Goal: Use online tool/utility

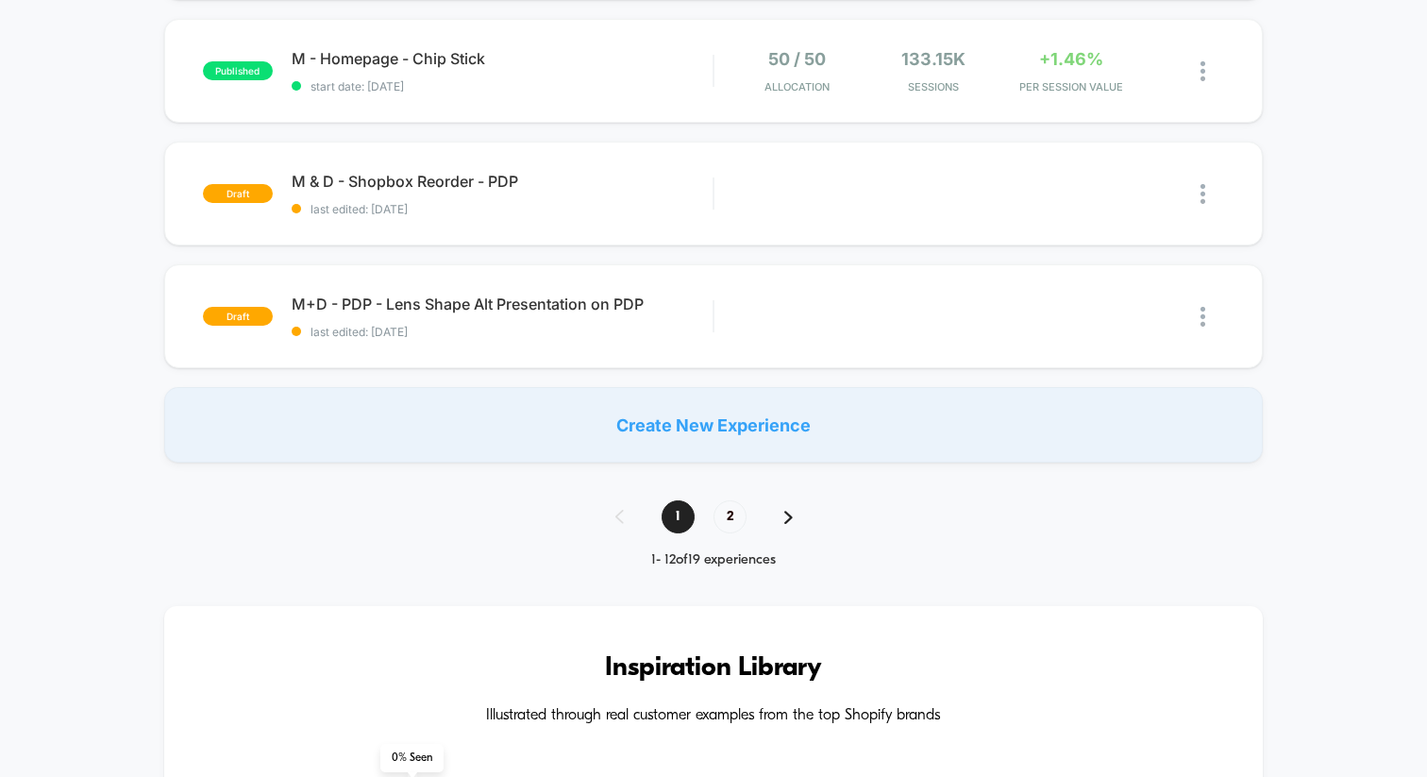
scroll to position [1319, 0]
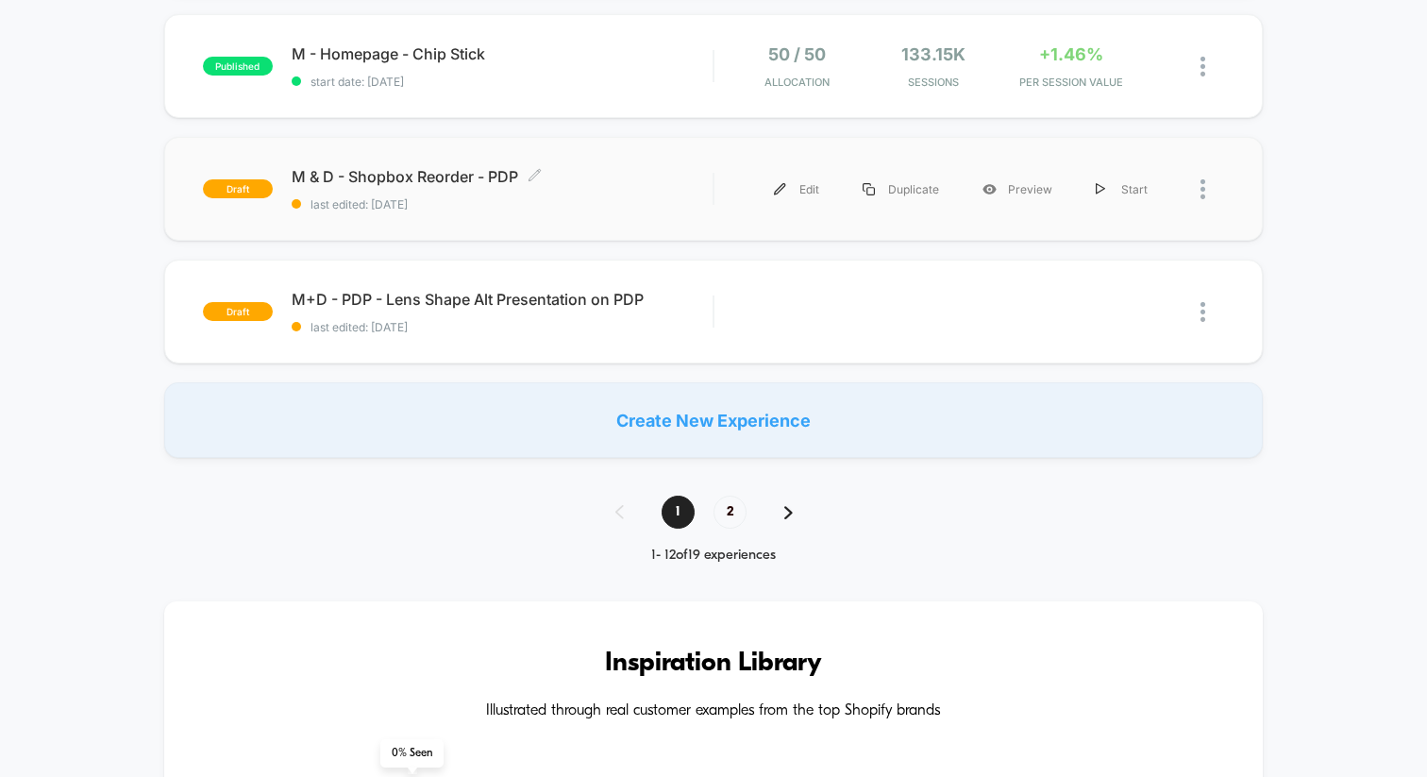
click at [336, 171] on span "M & D - Shopbox Reorder - PDP Click to edit experience details" at bounding box center [502, 176] width 421 height 19
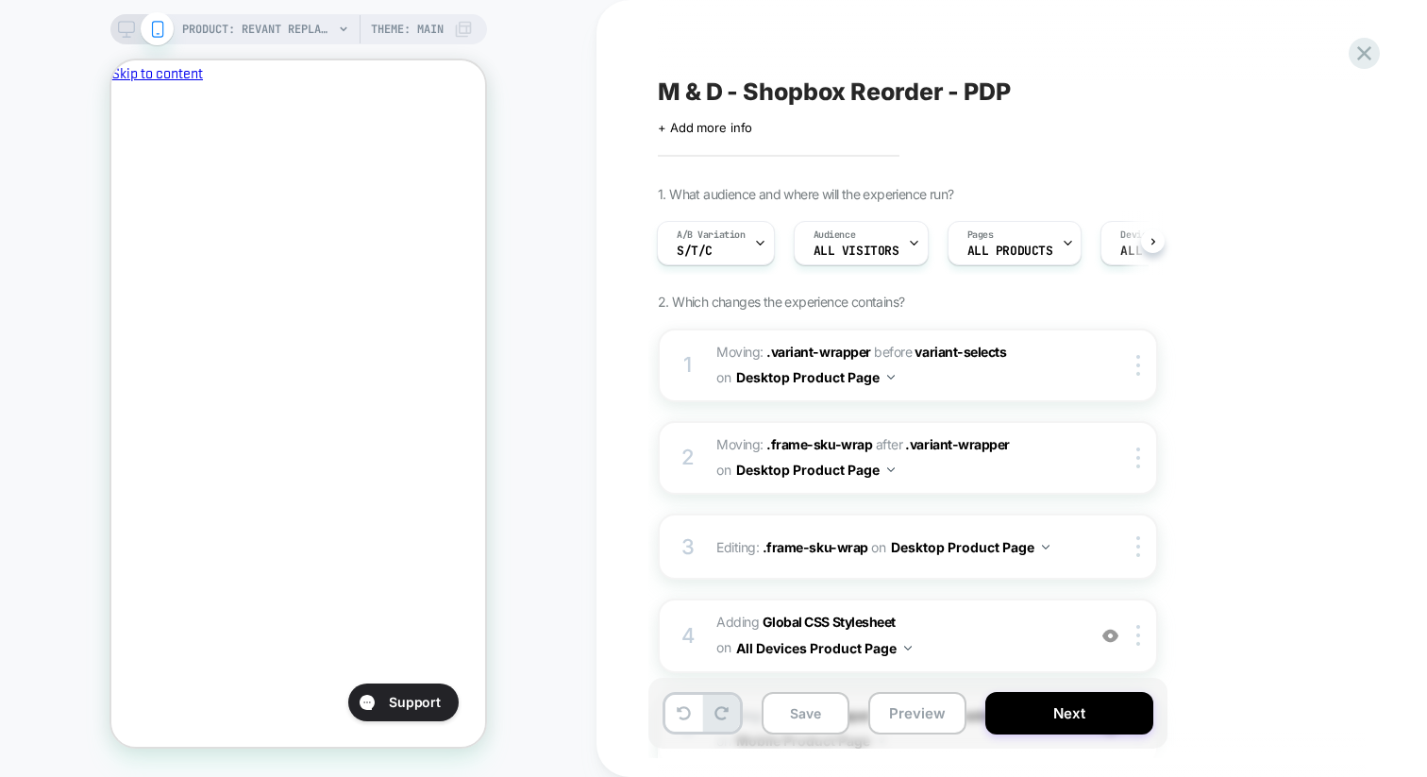
scroll to position [0, 325]
click at [119, 173] on icon "Close" at bounding box center [119, 173] width 0 height 0
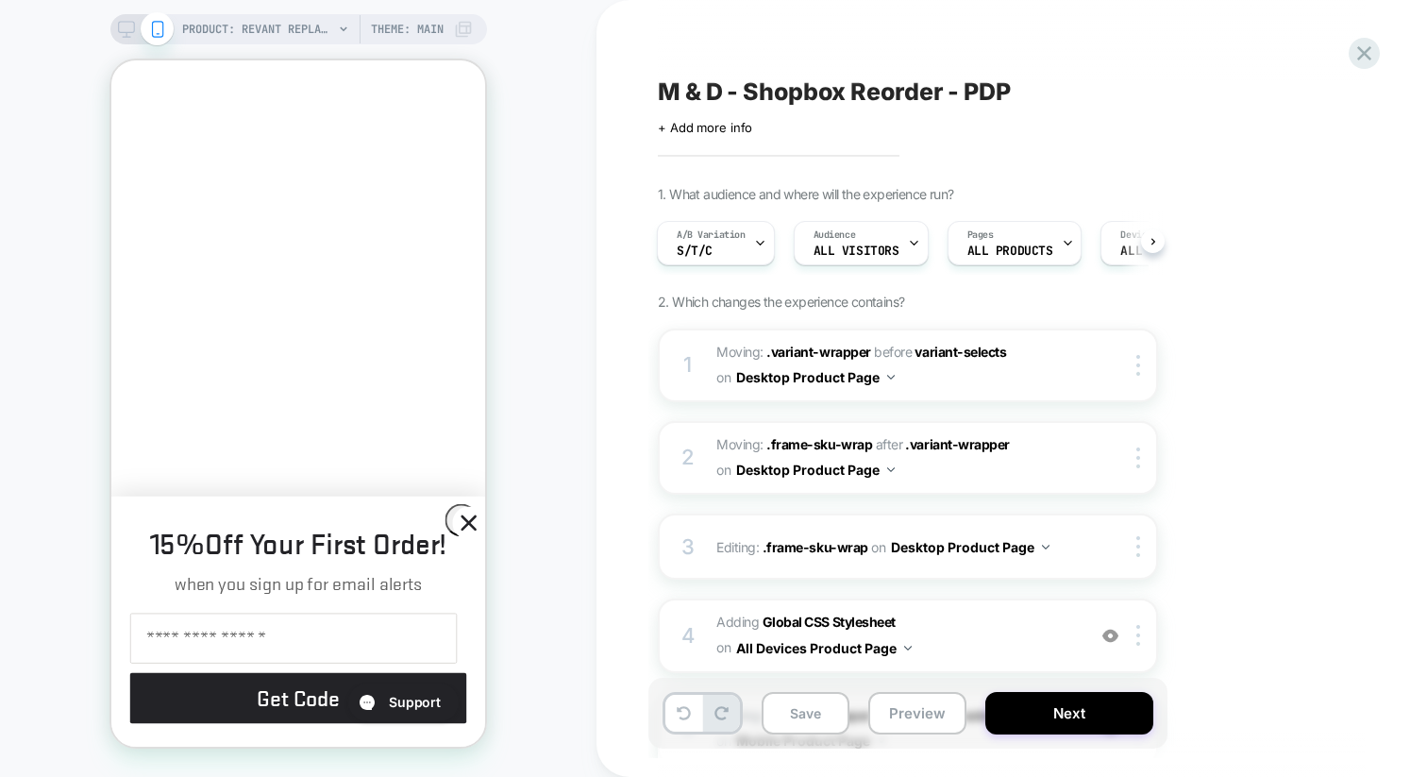
scroll to position [800, 0]
click at [465, 518] on icon "Close dialog" at bounding box center [468, 522] width 13 height 13
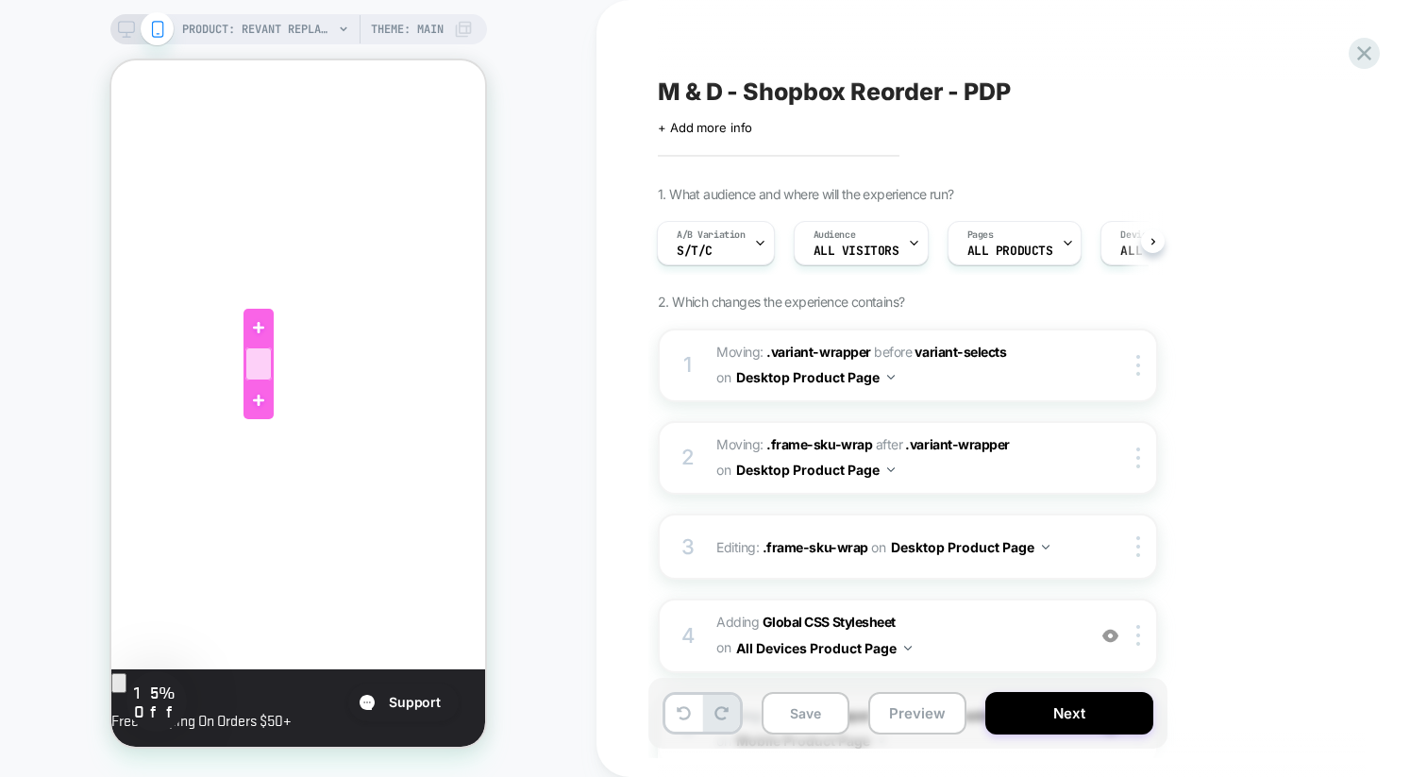
scroll to position [0, 0]
click at [907, 707] on button "Preview" at bounding box center [917, 713] width 98 height 42
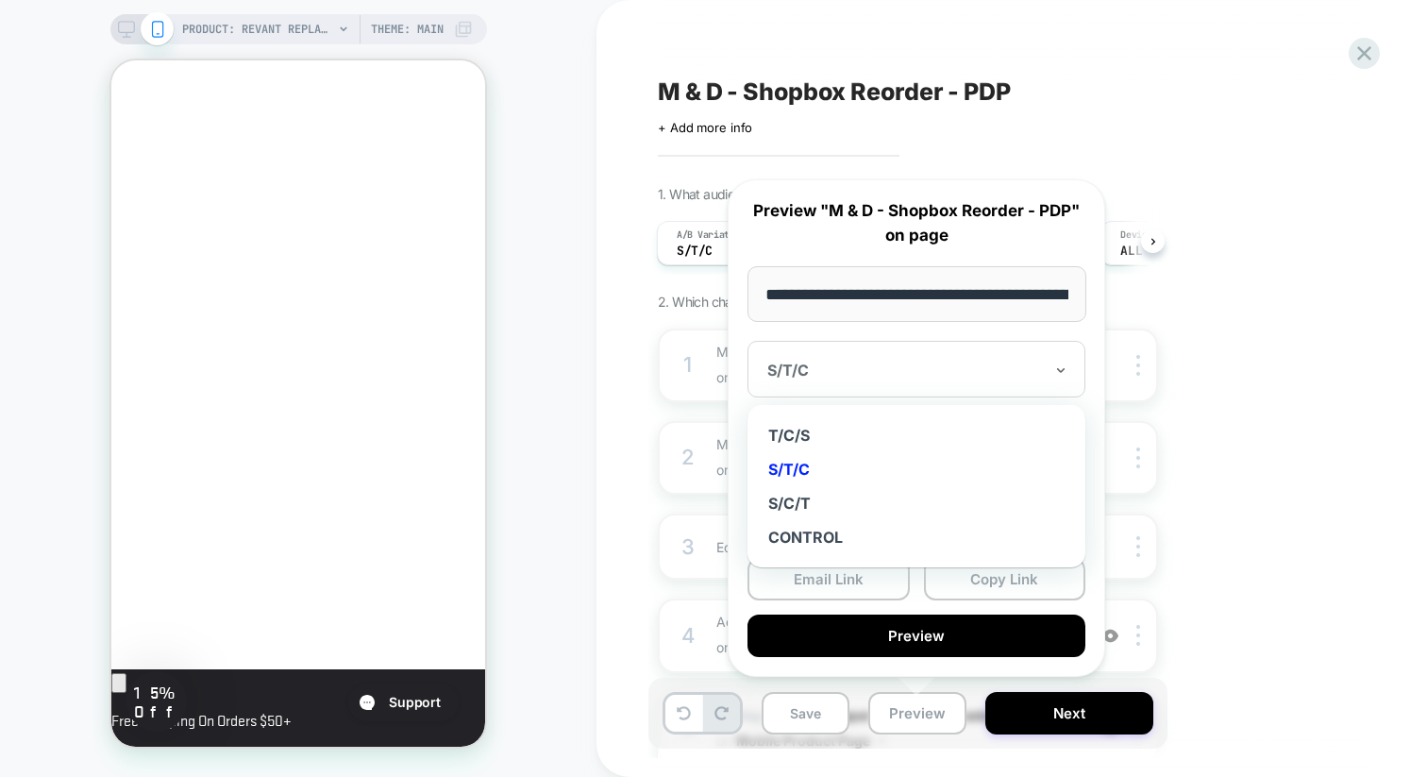
click at [840, 367] on div at bounding box center [905, 369] width 276 height 19
click at [796, 438] on div "T/C/S" at bounding box center [916, 435] width 319 height 34
click at [817, 358] on div "T/C/S" at bounding box center [916, 369] width 338 height 57
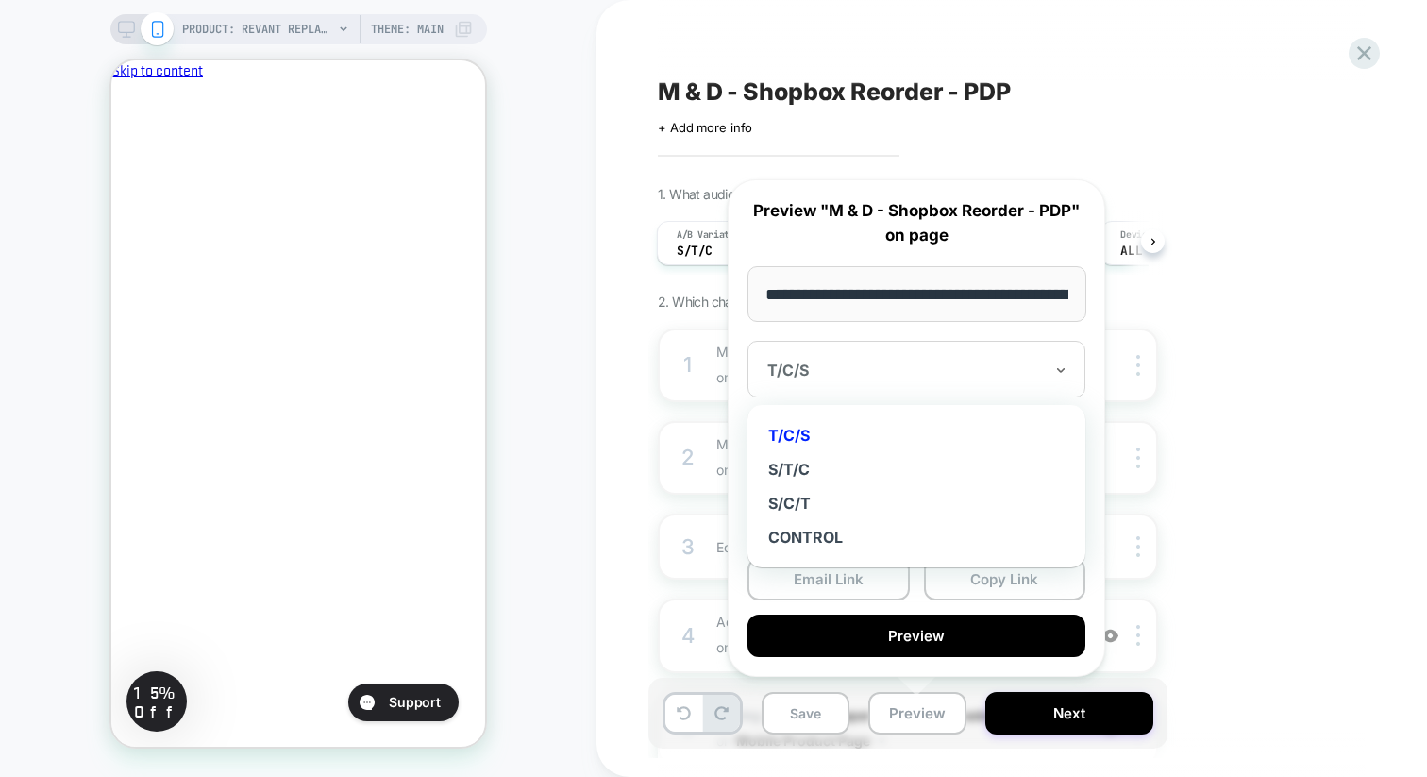
click at [562, 352] on div "PRODUCT: Revant Replacement Lenses for Oakley Holbrook OO9102 PRODUCT: Revant R…" at bounding box center [298, 388] width 596 height 739
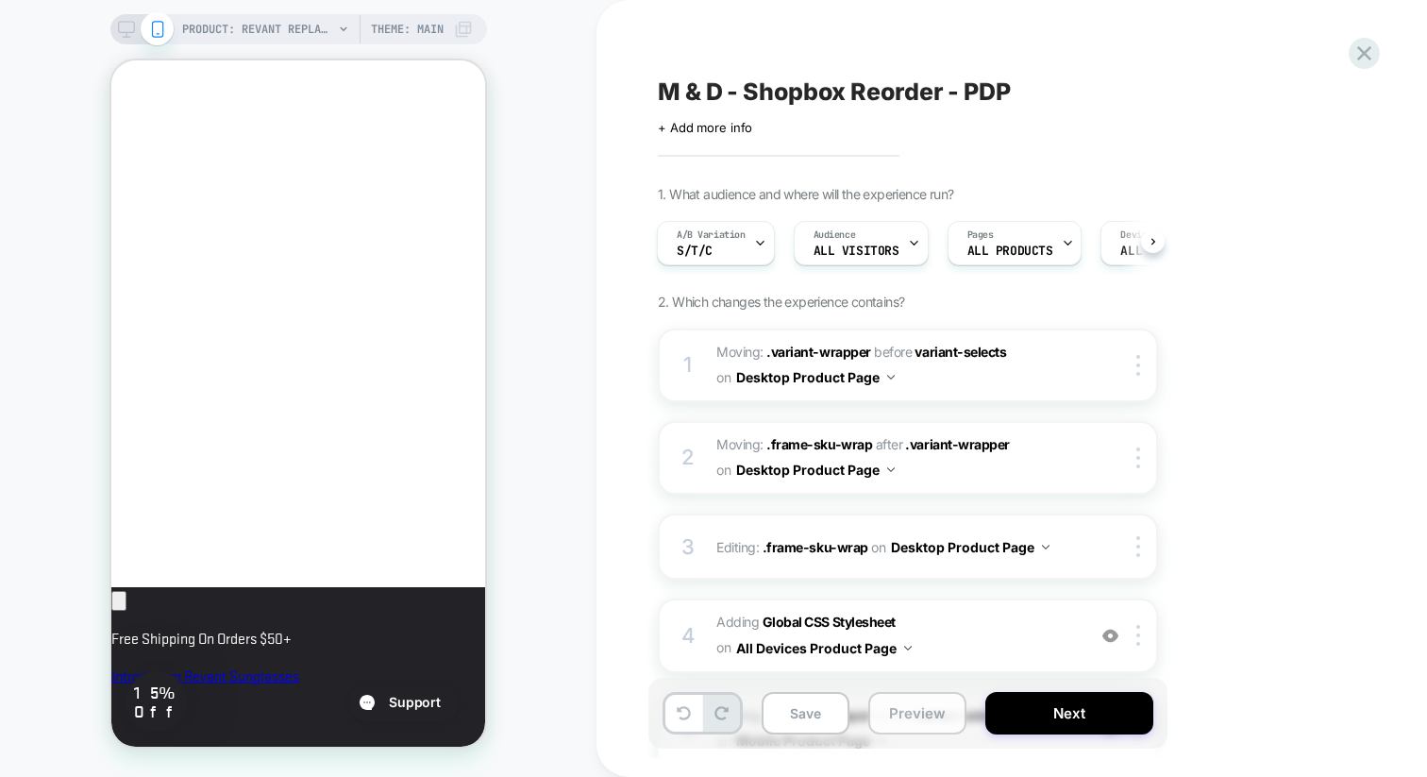
click at [902, 722] on button "Preview" at bounding box center [917, 713] width 98 height 42
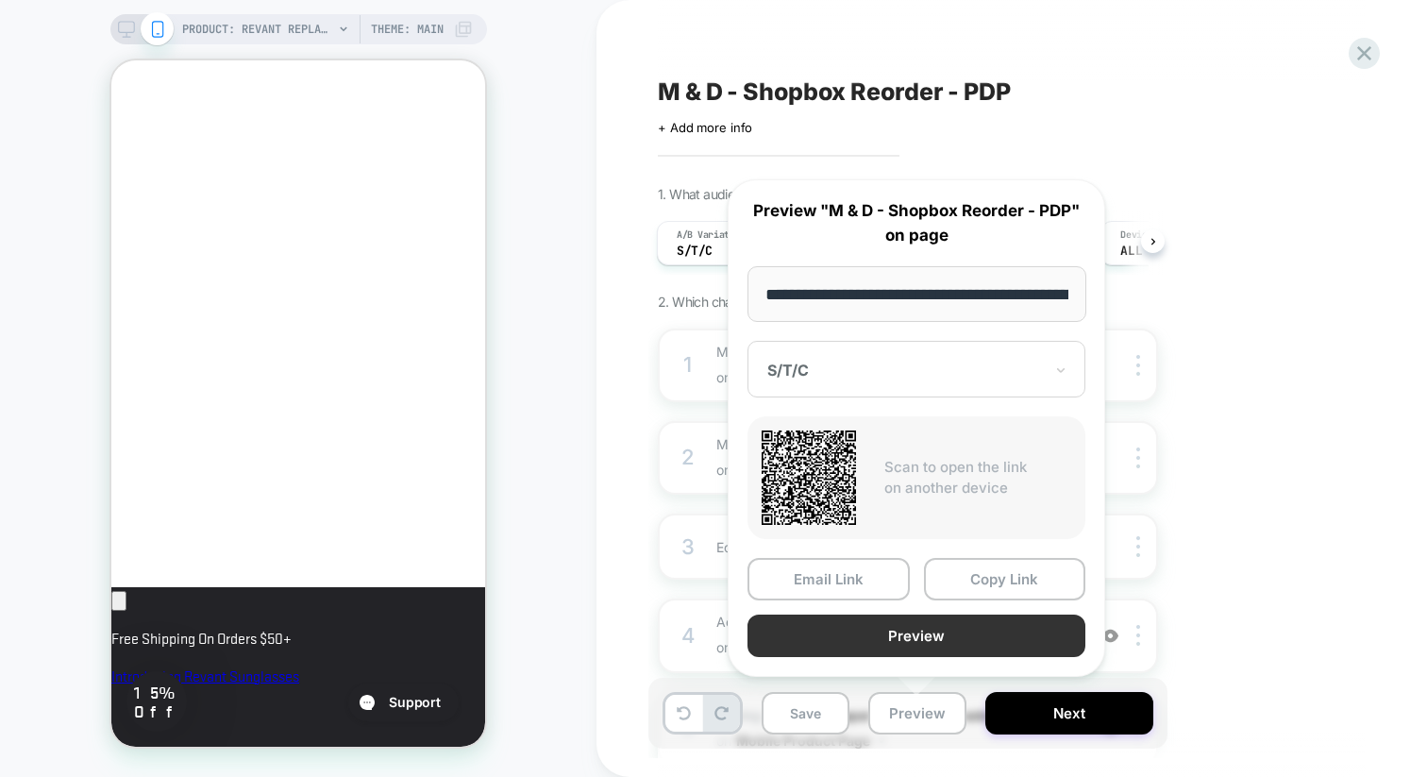
scroll to position [0, 325]
click at [868, 644] on button "Preview" at bounding box center [916, 635] width 338 height 42
